Goal: Information Seeking & Learning: Learn about a topic

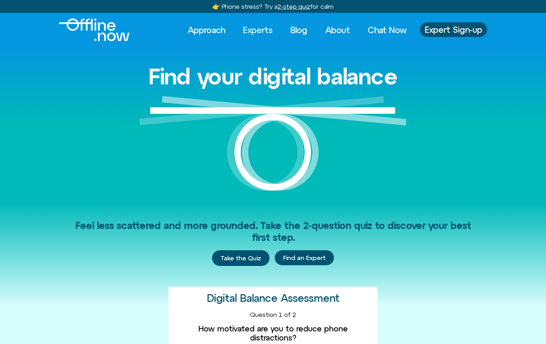
click at [265, 31] on link "Experts" at bounding box center [258, 29] width 42 height 15
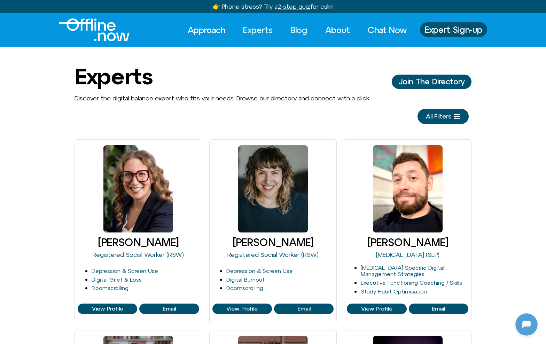
click at [301, 30] on link "Blog" at bounding box center [299, 29] width 30 height 15
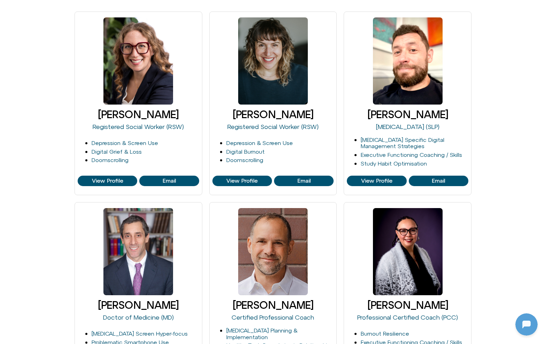
scroll to position [67, 0]
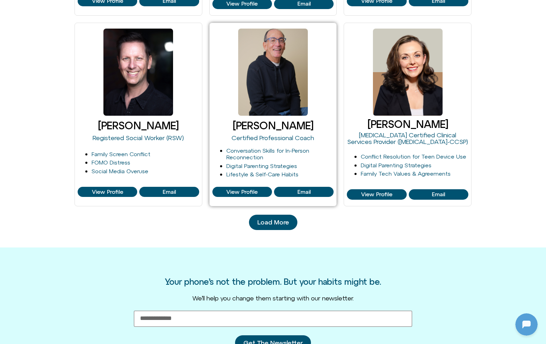
scroll to position [690, 0]
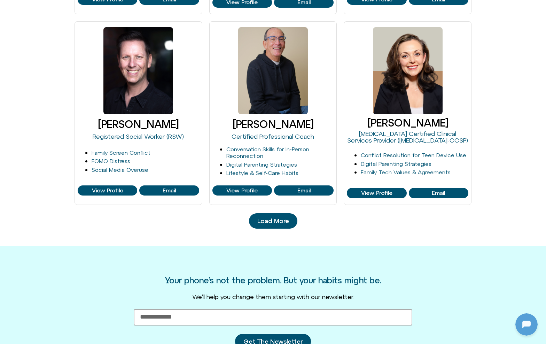
click at [280, 217] on span "Load More" at bounding box center [273, 220] width 32 height 7
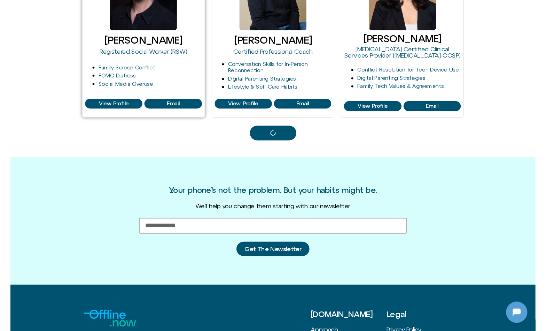
scroll to position [767, 0]
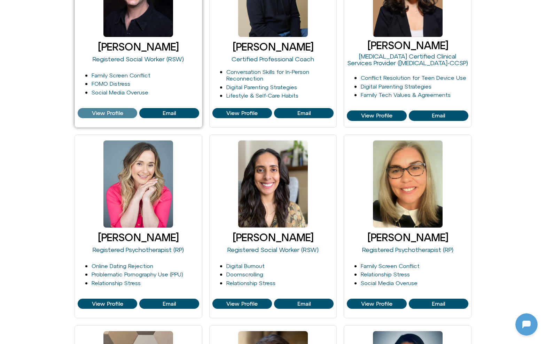
click at [113, 111] on span "View Profile" at bounding box center [107, 113] width 31 height 6
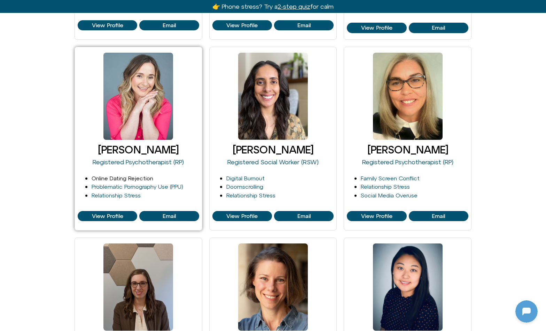
scroll to position [885, 0]
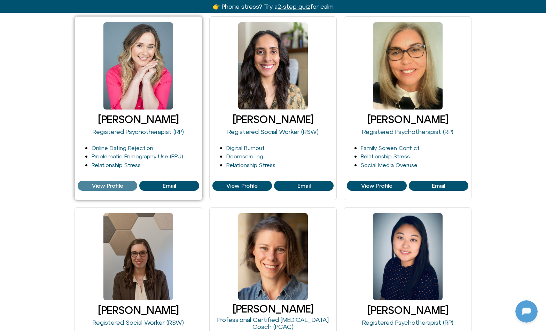
click at [110, 183] on span "View Profile" at bounding box center [107, 186] width 31 height 6
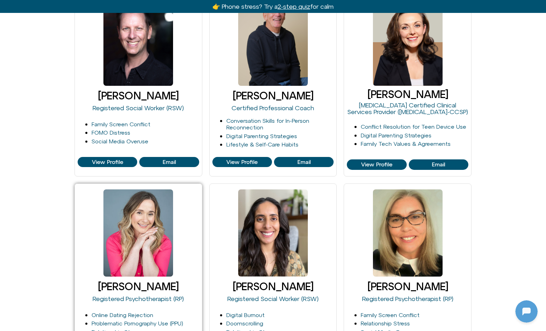
scroll to position [454, 0]
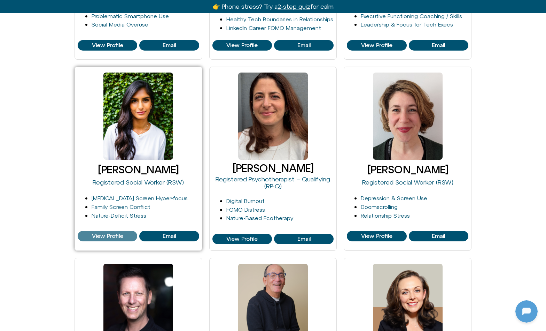
click at [114, 233] on span "View Profile" at bounding box center [107, 236] width 31 height 6
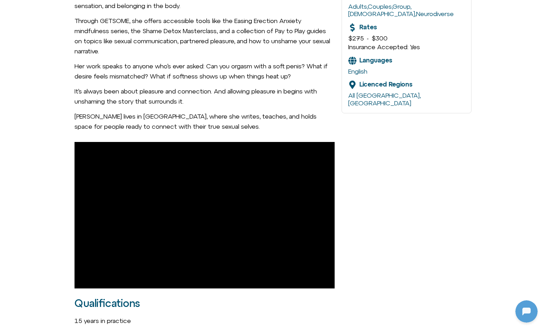
scroll to position [67, 0]
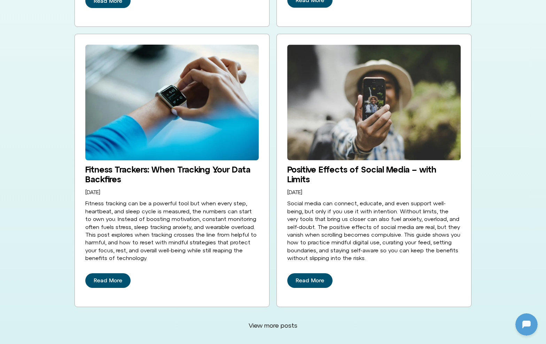
scroll to position [1703, 0]
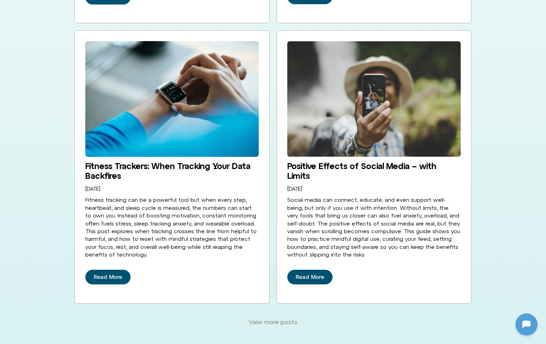
click at [260, 318] on span "View more posts" at bounding box center [273, 322] width 49 height 8
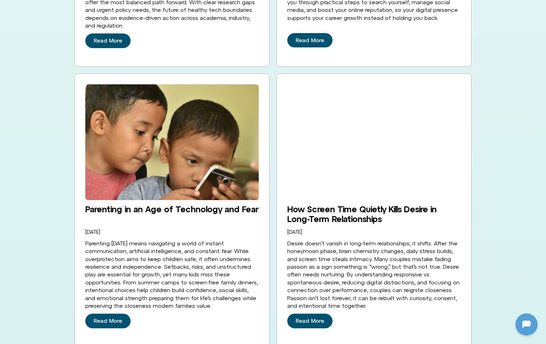
scroll to position [2504, 0]
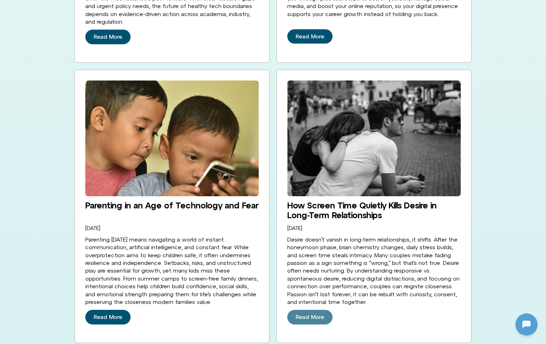
click at [313, 314] on span "Read More" at bounding box center [310, 317] width 29 height 6
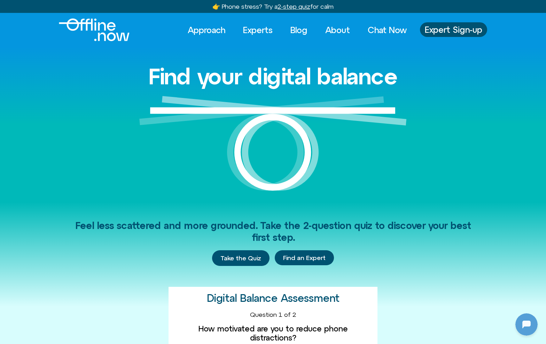
scroll to position [67, 0]
